Goal: Information Seeking & Learning: Find contact information

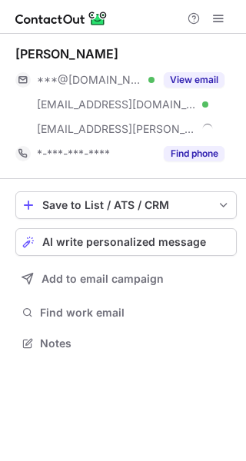
scroll to position [332, 246]
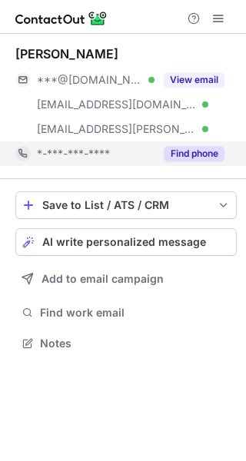
click at [187, 151] on button "Find phone" at bounding box center [194, 153] width 61 height 15
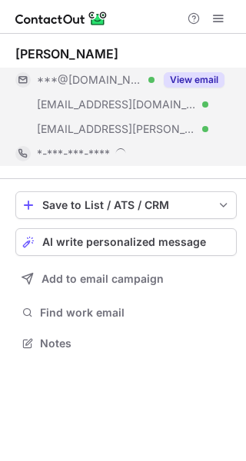
click at [212, 78] on button "View email" at bounding box center [194, 79] width 61 height 15
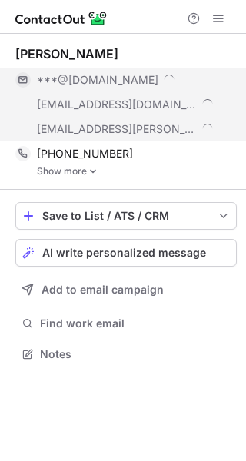
scroll to position [343, 246]
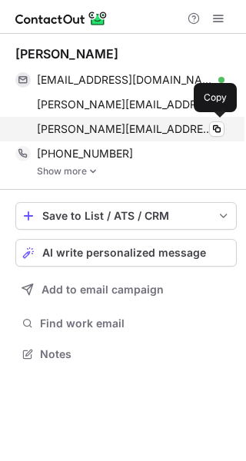
click at [102, 130] on span "[PERSON_NAME][EMAIL_ADDRESS][PERSON_NAME][PERSON_NAME][DOMAIN_NAME]" at bounding box center [125, 129] width 176 height 14
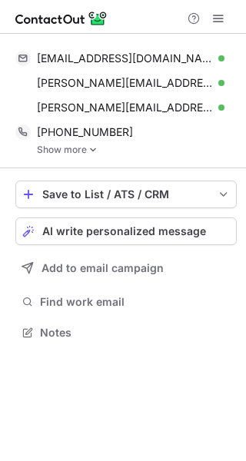
scroll to position [321, 246]
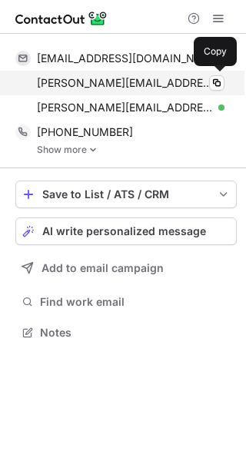
click at [123, 82] on span "[PERSON_NAME][EMAIL_ADDRESS][PERSON_NAME][DOMAIN_NAME]" at bounding box center [125, 83] width 176 height 14
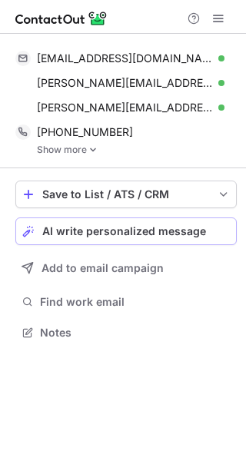
scroll to position [321, 246]
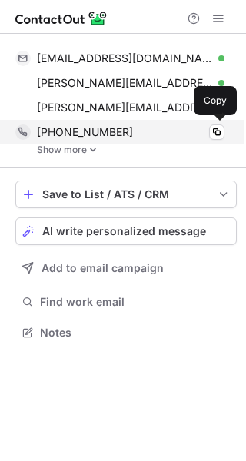
click at [96, 135] on span "+14193073895" at bounding box center [85, 132] width 96 height 14
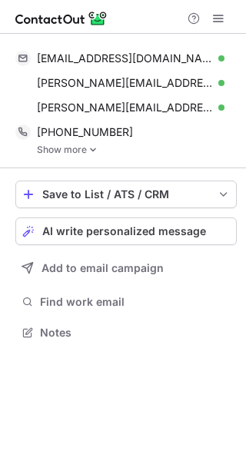
scroll to position [321, 246]
click at [71, 151] on link "Show more" at bounding box center [137, 149] width 200 height 11
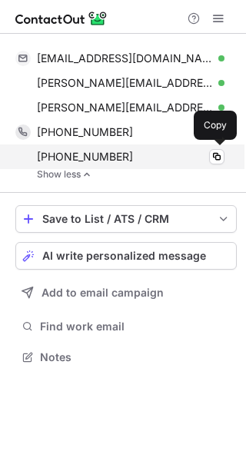
scroll to position [346, 246]
click at [81, 156] on span "+17249140039" at bounding box center [85, 157] width 96 height 14
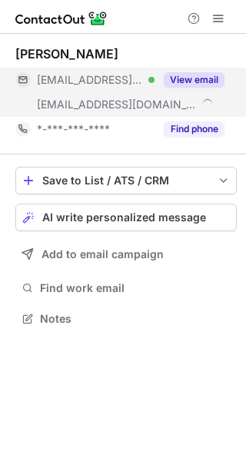
scroll to position [307, 246]
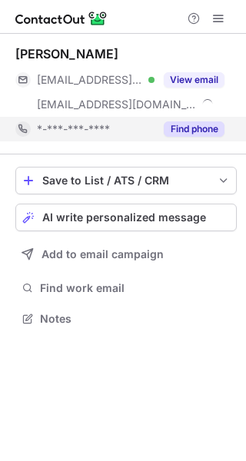
click at [190, 126] on button "Find phone" at bounding box center [194, 128] width 61 height 15
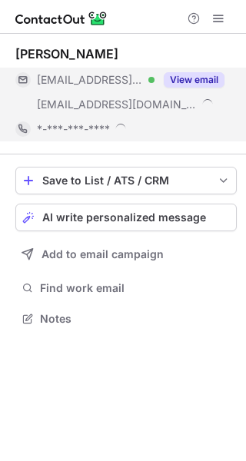
click at [201, 81] on button "View email" at bounding box center [194, 79] width 61 height 15
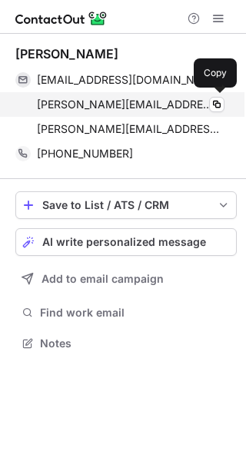
scroll to position [332, 246]
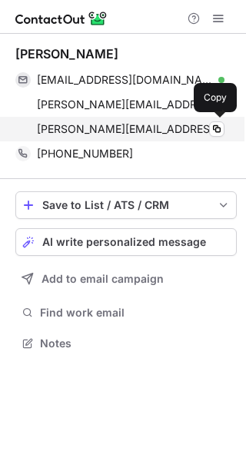
click at [87, 128] on span "eric@yum.com" at bounding box center [130, 129] width 187 height 14
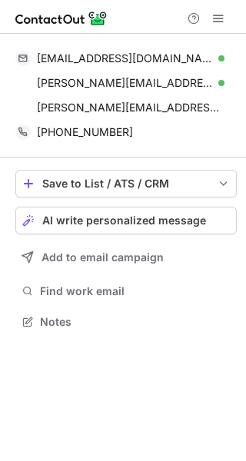
scroll to position [310, 246]
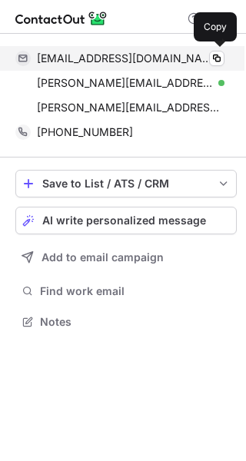
click at [87, 57] on span "ebwheat1@twc.com" at bounding box center [125, 58] width 176 height 14
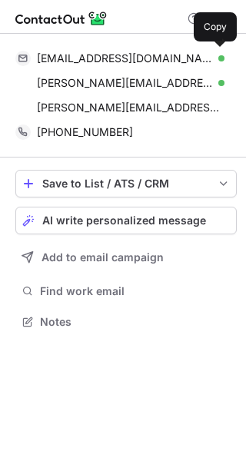
scroll to position [310, 246]
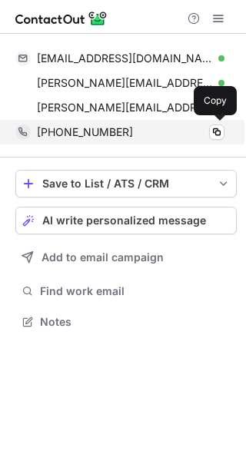
click at [86, 133] on span "[PHONE_NUMBER]" at bounding box center [85, 132] width 96 height 14
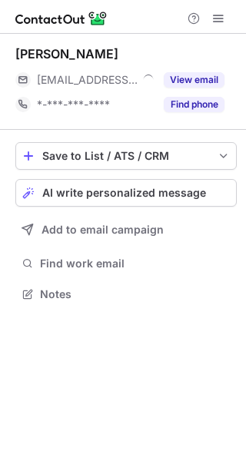
scroll to position [8, 8]
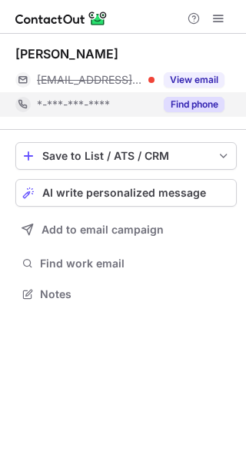
drag, startPoint x: 172, startPoint y: 100, endPoint x: 177, endPoint y: 91, distance: 10.0
click at [173, 100] on button "Find phone" at bounding box center [194, 104] width 61 height 15
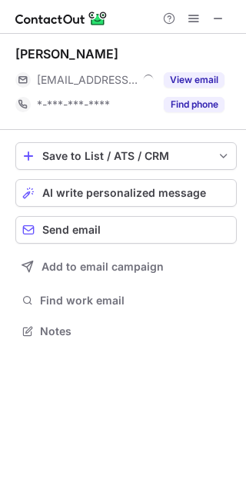
scroll to position [8, 8]
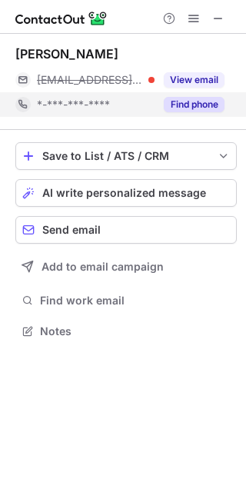
click at [204, 106] on button "Find phone" at bounding box center [194, 104] width 61 height 15
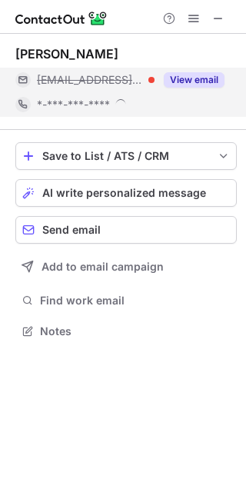
click at [187, 75] on button "View email" at bounding box center [194, 79] width 61 height 15
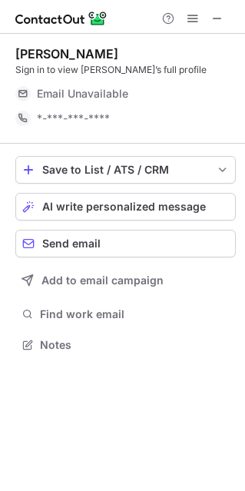
scroll to position [333, 245]
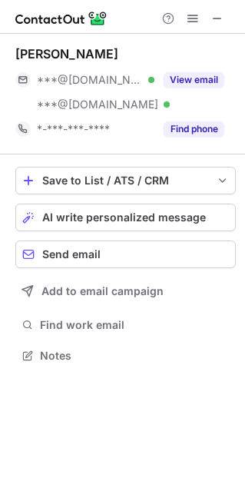
scroll to position [344, 245]
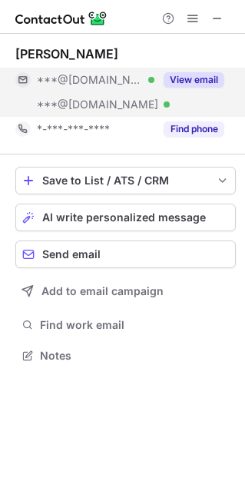
drag, startPoint x: 201, startPoint y: 126, endPoint x: 197, endPoint y: 114, distance: 12.7
click at [201, 126] on button "Find phone" at bounding box center [194, 128] width 61 height 15
click at [197, 89] on div "View email" at bounding box center [189, 80] width 70 height 25
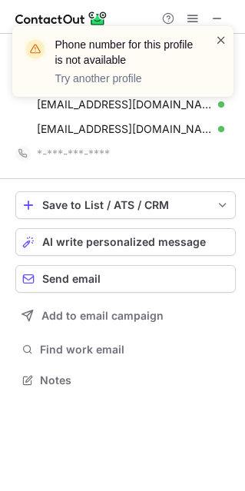
scroll to position [369, 245]
click at [218, 38] on span at bounding box center [221, 39] width 12 height 15
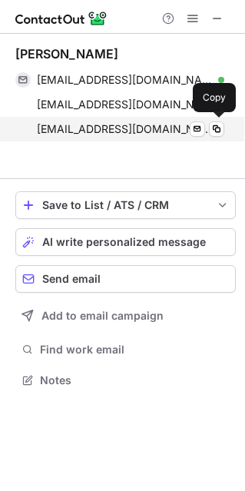
scroll to position [344, 245]
click at [108, 124] on span "[EMAIL_ADDRESS][DOMAIN_NAME]" at bounding box center [125, 129] width 176 height 14
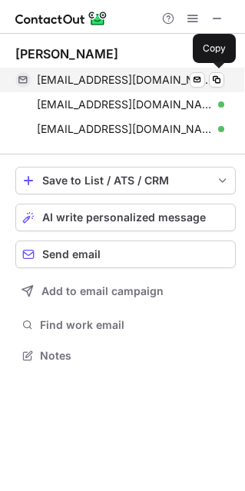
click at [125, 81] on span "adahl710@gmail.com" at bounding box center [125, 80] width 176 height 14
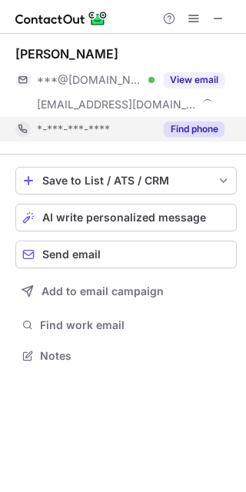
scroll to position [344, 246]
click at [204, 121] on button "Find phone" at bounding box center [194, 128] width 61 height 15
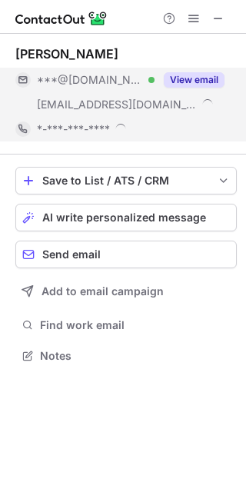
click at [205, 82] on button "View email" at bounding box center [194, 79] width 61 height 15
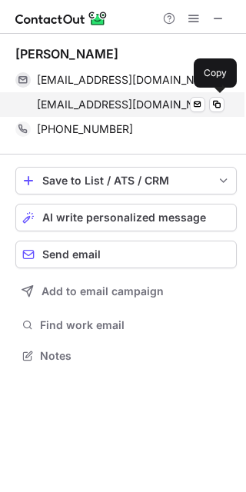
click at [114, 108] on span "alba.amadoz@cmcnv.com" at bounding box center [122, 105] width 171 height 14
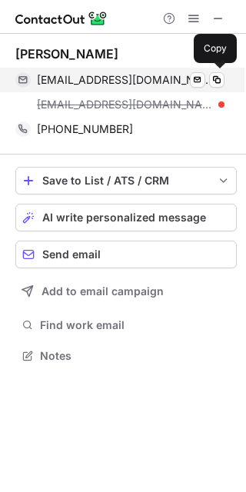
click at [96, 74] on span "aamadozb@hotmail.com" at bounding box center [125, 80] width 176 height 14
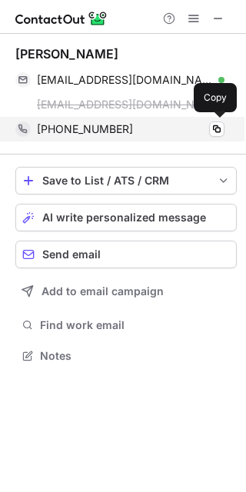
click at [88, 131] on span "+14808624146" at bounding box center [85, 129] width 96 height 14
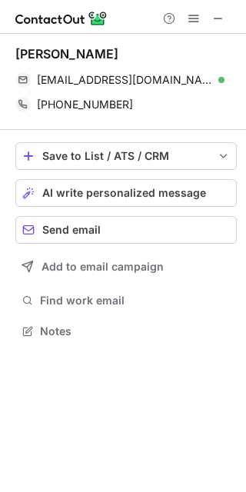
scroll to position [320, 246]
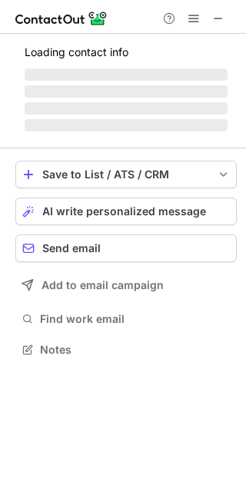
scroll to position [344, 246]
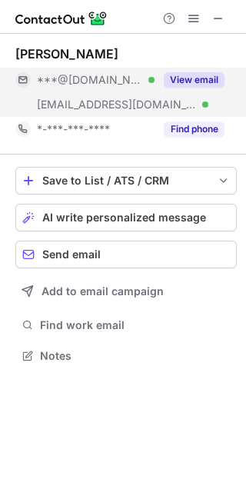
click at [208, 78] on button "View email" at bounding box center [194, 79] width 61 height 15
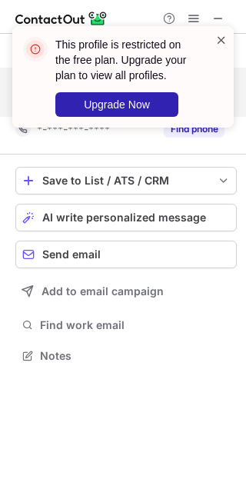
click at [221, 38] on span at bounding box center [221, 39] width 12 height 15
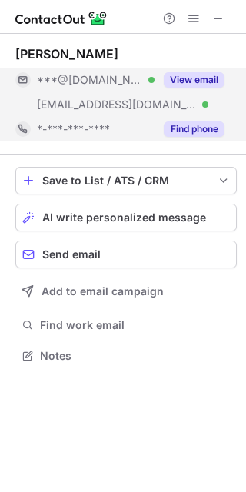
click at [201, 132] on button "Find phone" at bounding box center [194, 128] width 61 height 15
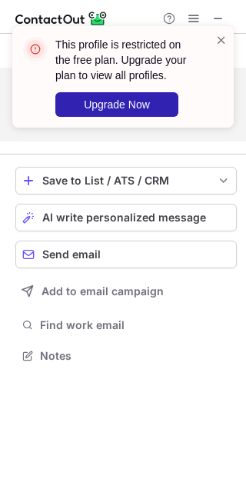
scroll to position [320, 246]
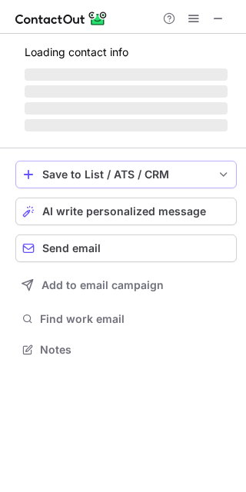
scroll to position [8, 8]
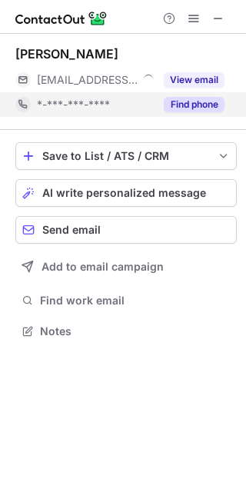
click at [179, 101] on button "Find phone" at bounding box center [194, 104] width 61 height 15
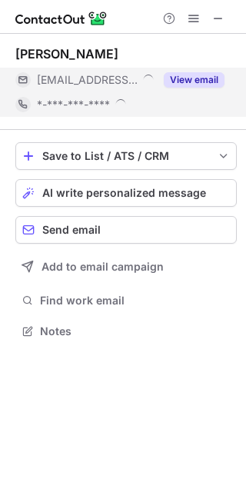
click at [188, 85] on button "View email" at bounding box center [194, 79] width 61 height 15
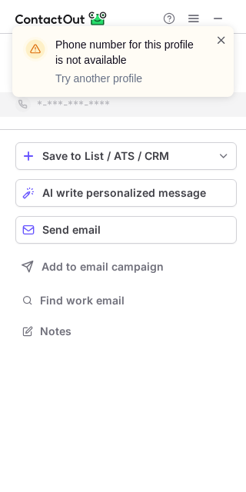
click at [217, 34] on span at bounding box center [221, 39] width 12 height 15
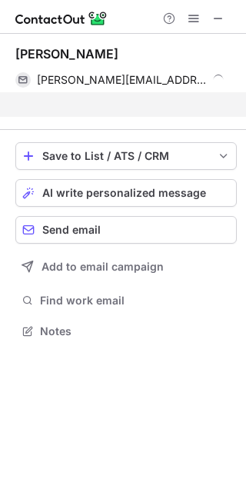
scroll to position [295, 246]
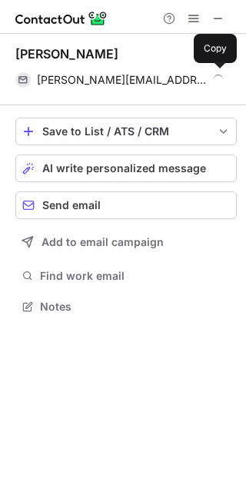
click at [117, 78] on span "gina.zappa@assurant.com" at bounding box center [122, 80] width 171 height 14
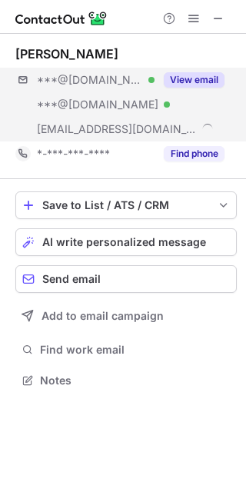
scroll to position [369, 246]
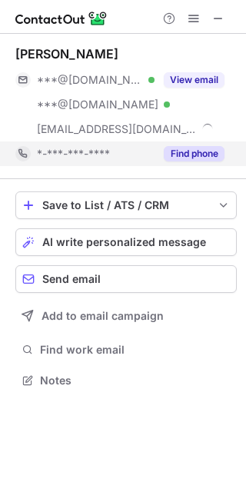
click at [206, 154] on button "Find phone" at bounding box center [194, 153] width 61 height 15
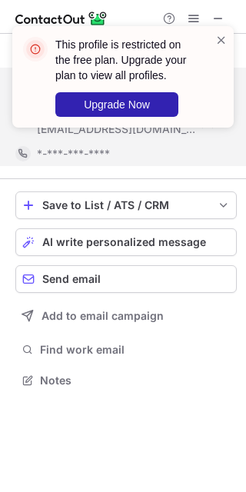
click at [201, 76] on div "This profile is restricted on the free plan. Upgrade your plan to view all prof…" at bounding box center [132, 77] width 155 height 80
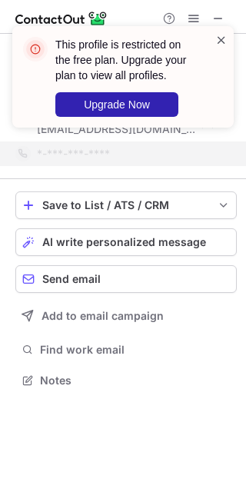
click at [215, 32] on span at bounding box center [221, 39] width 12 height 15
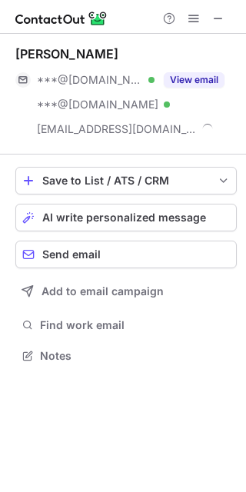
scroll to position [344, 246]
click at [190, 78] on div "This profile is restricted on the free plan. Upgrade your plan to view all prof…" at bounding box center [123, 246] width 246 height 492
click at [190, 78] on button "View email" at bounding box center [194, 79] width 61 height 15
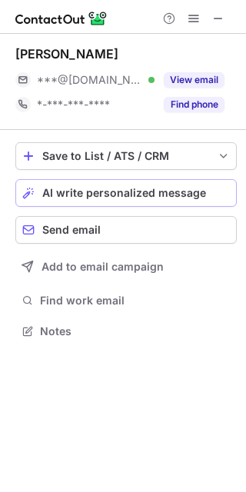
scroll to position [8, 8]
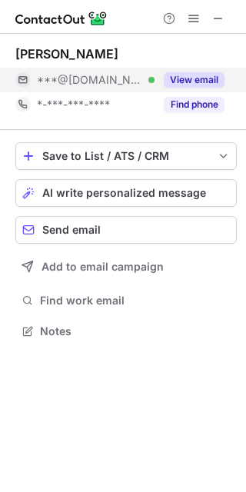
click at [193, 74] on button "View email" at bounding box center [194, 79] width 61 height 15
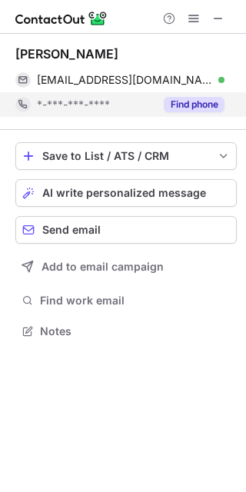
click at [197, 101] on button "Find phone" at bounding box center [194, 104] width 61 height 15
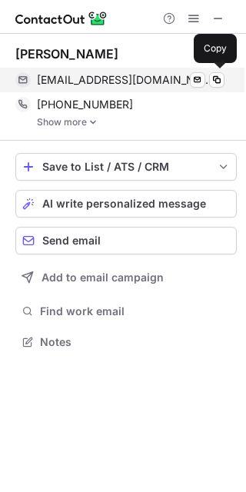
click at [107, 85] on span "[EMAIL_ADDRESS][DOMAIN_NAME]" at bounding box center [125, 80] width 176 height 14
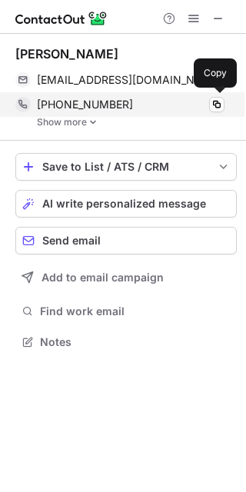
click at [70, 104] on span "[PHONE_NUMBER]" at bounding box center [85, 105] width 96 height 14
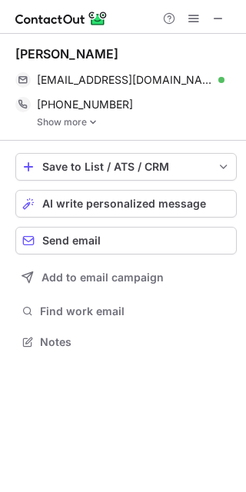
click at [67, 124] on link "Show more" at bounding box center [137, 122] width 200 height 11
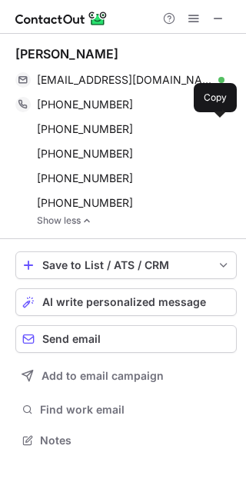
scroll to position [429, 246]
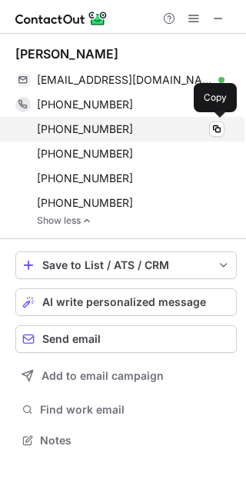
click at [72, 129] on span "+19082038308" at bounding box center [85, 129] width 96 height 14
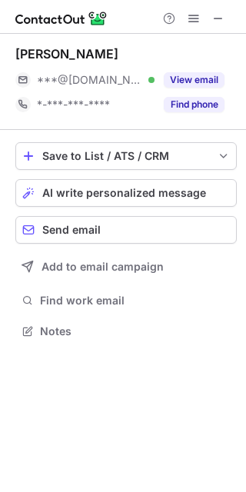
scroll to position [8, 8]
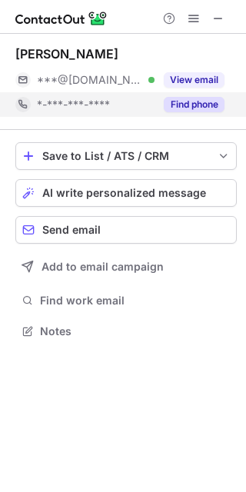
click at [191, 103] on button "Find phone" at bounding box center [194, 104] width 61 height 15
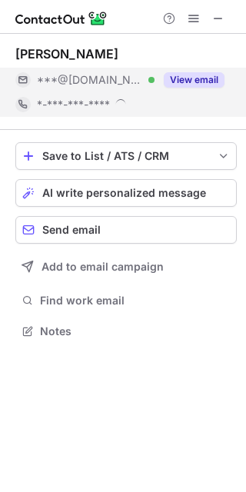
click at [198, 77] on button "View email" at bounding box center [194, 79] width 61 height 15
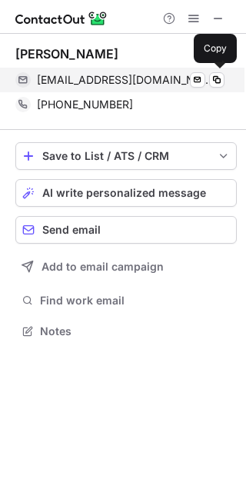
click at [90, 83] on span "saadkhushnood@gmail.com" at bounding box center [125, 80] width 176 height 14
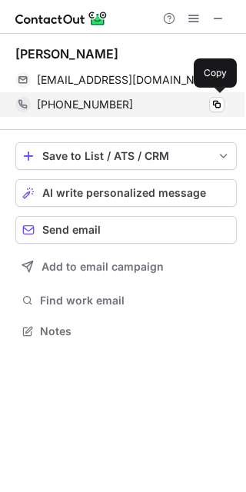
click at [64, 109] on span "+17039676721" at bounding box center [85, 105] width 96 height 14
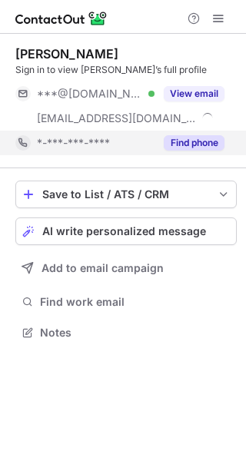
scroll to position [321, 246]
click at [188, 133] on div "Find phone" at bounding box center [189, 143] width 70 height 25
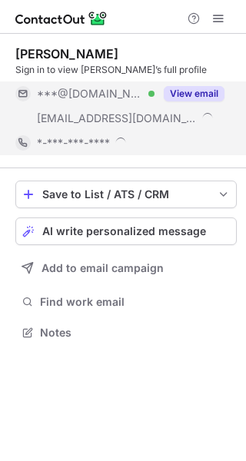
click at [196, 85] on div "View email" at bounding box center [189, 93] width 70 height 25
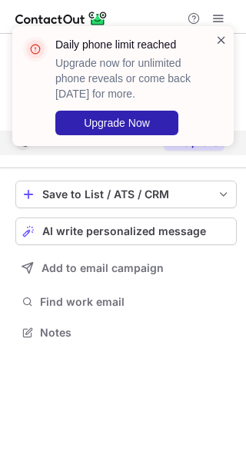
click at [216, 39] on span at bounding box center [221, 39] width 12 height 15
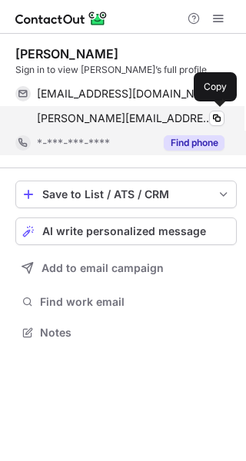
click at [116, 114] on span "[PERSON_NAME][EMAIL_ADDRESS][DOMAIN_NAME]" at bounding box center [125, 118] width 176 height 14
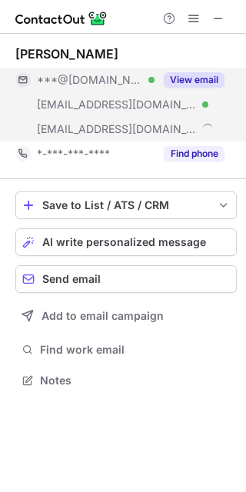
scroll to position [369, 246]
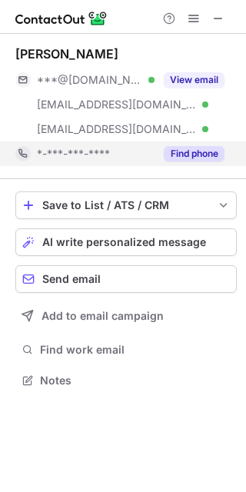
click at [185, 152] on button "Find phone" at bounding box center [194, 153] width 61 height 15
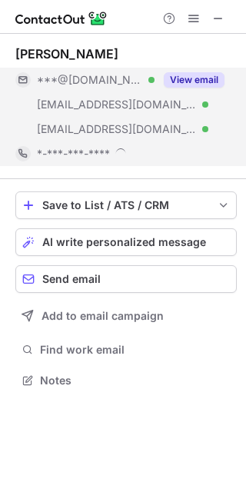
click at [184, 82] on button "View email" at bounding box center [194, 79] width 61 height 15
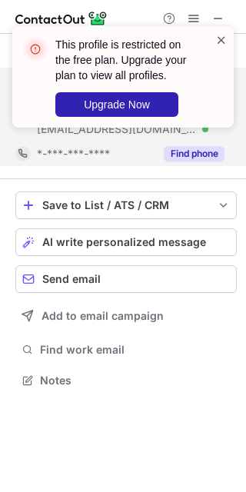
click at [222, 38] on span at bounding box center [221, 39] width 12 height 15
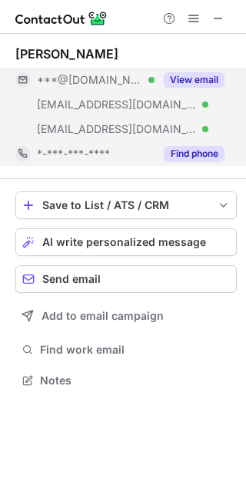
click at [195, 85] on div "This profile is restricted on the free plan. Upgrade your plan to view all prof…" at bounding box center [123, 83] width 246 height 144
click at [185, 81] on button "View email" at bounding box center [194, 79] width 61 height 15
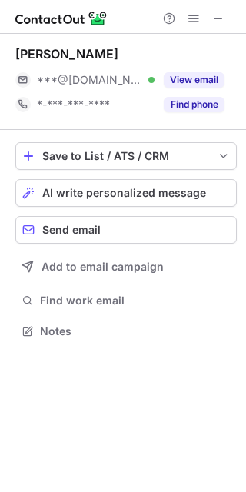
scroll to position [8, 8]
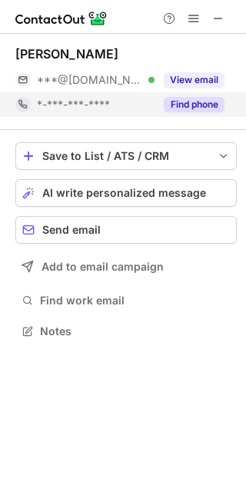
click at [194, 100] on button "Find phone" at bounding box center [194, 104] width 61 height 15
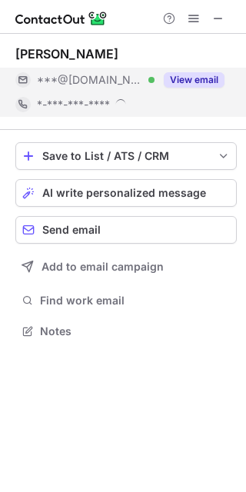
click at [196, 75] on button "View email" at bounding box center [194, 79] width 61 height 15
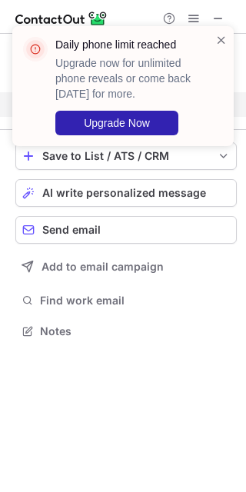
click at [221, 32] on div "Daily phone limit reached Upgrade now for unlimited phone reveals or come back …" at bounding box center [122, 86] width 221 height 120
click at [221, 38] on span at bounding box center [221, 39] width 12 height 15
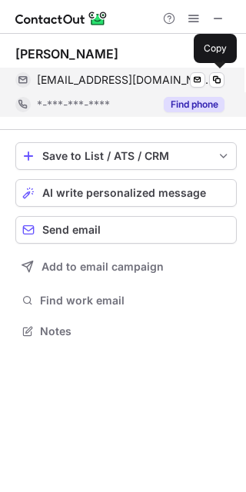
click at [127, 79] on span "[EMAIL_ADDRESS][DOMAIN_NAME]" at bounding box center [125, 80] width 176 height 14
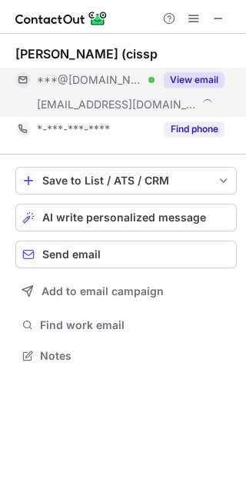
scroll to position [344, 246]
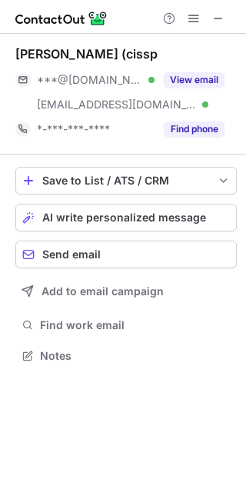
click at [198, 66] on div "[PERSON_NAME] (cissp ***@[DOMAIN_NAME] Verified [EMAIL_ADDRESS][DOMAIN_NAME] Ve…" at bounding box center [125, 93] width 221 height 95
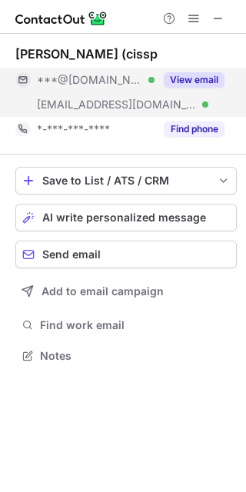
click at [204, 88] on div "View email" at bounding box center [189, 80] width 70 height 25
